Goal: Find specific page/section: Find specific page/section

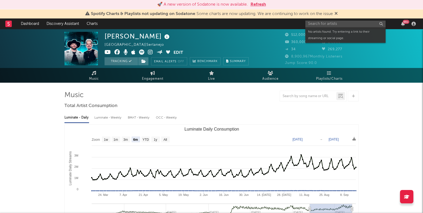
select select "6m"
click at [334, 22] on input "text" at bounding box center [345, 24] width 80 height 7
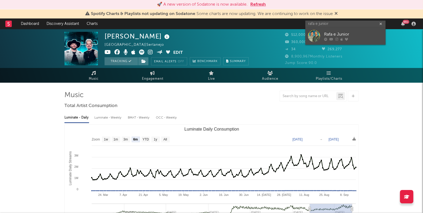
type input "rafa e junior"
click at [338, 33] on div "Rafa e Junior" at bounding box center [353, 34] width 59 height 6
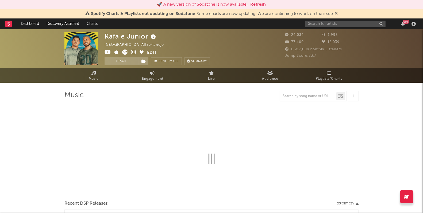
select select "6m"
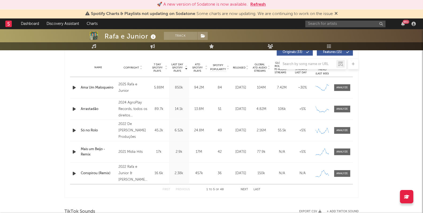
scroll to position [206, 0]
